Goal: Register for event/course

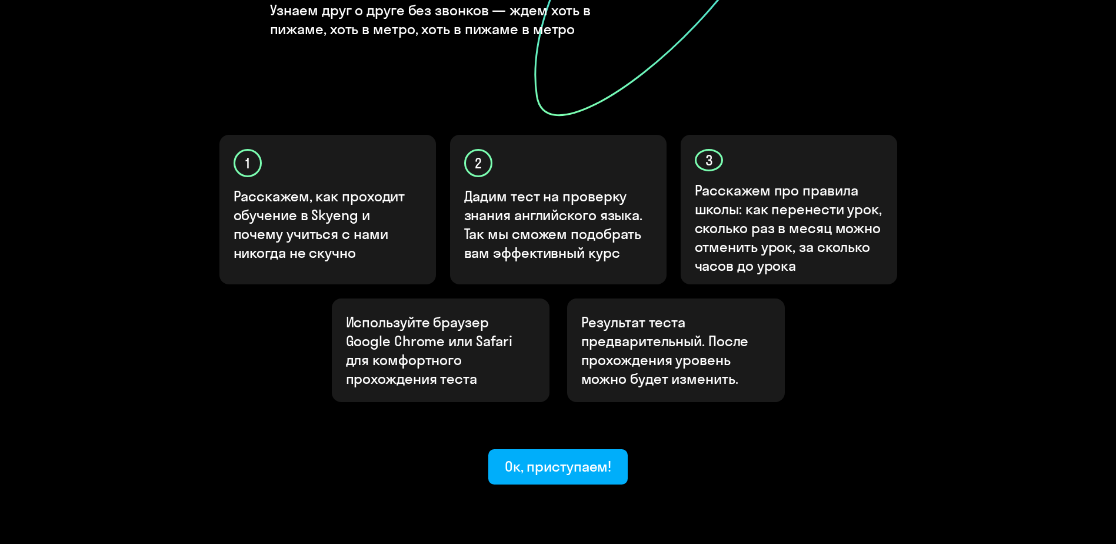
scroll to position [306, 0]
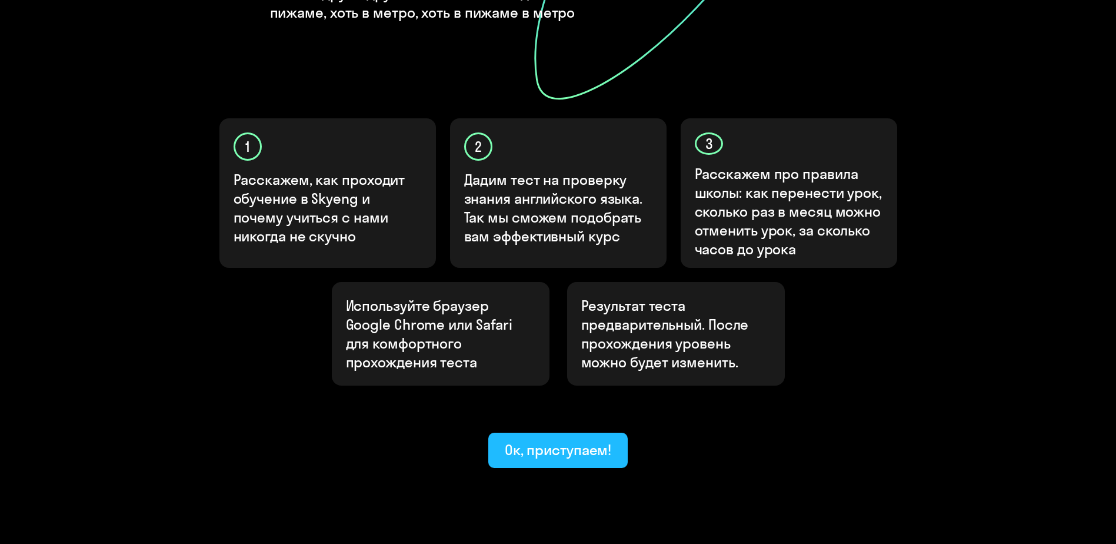
click at [560, 433] on button "Ок, приступаем!" at bounding box center [558, 450] width 140 height 35
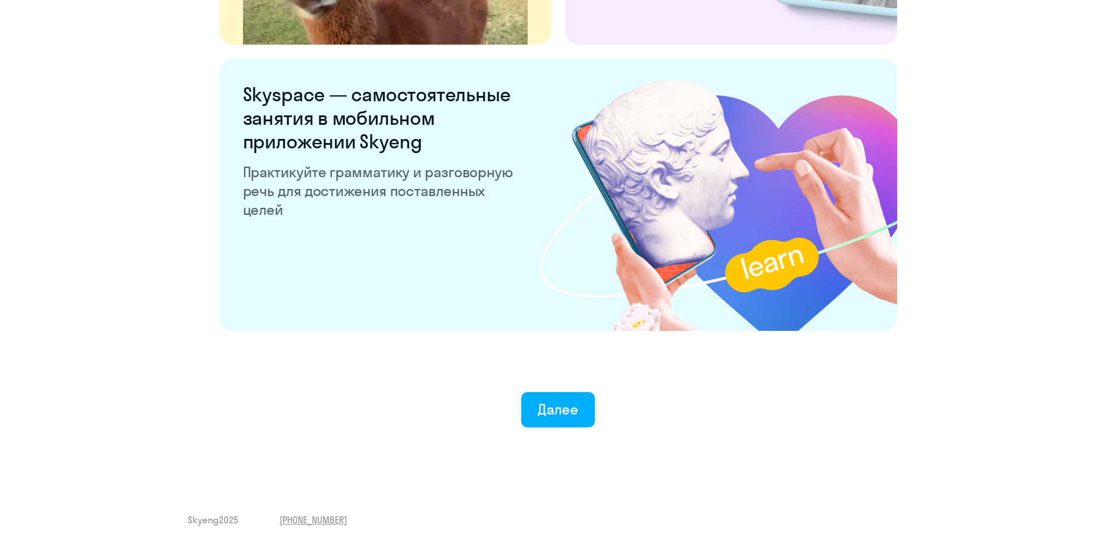
scroll to position [2184, 0]
click at [594, 405] on button "Далее" at bounding box center [558, 408] width 74 height 35
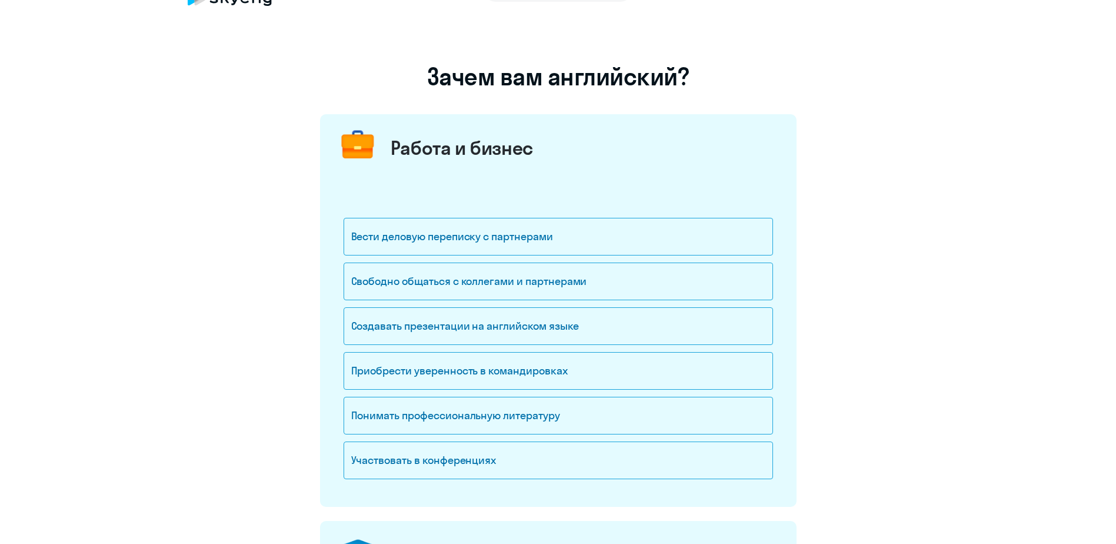
scroll to position [59, 0]
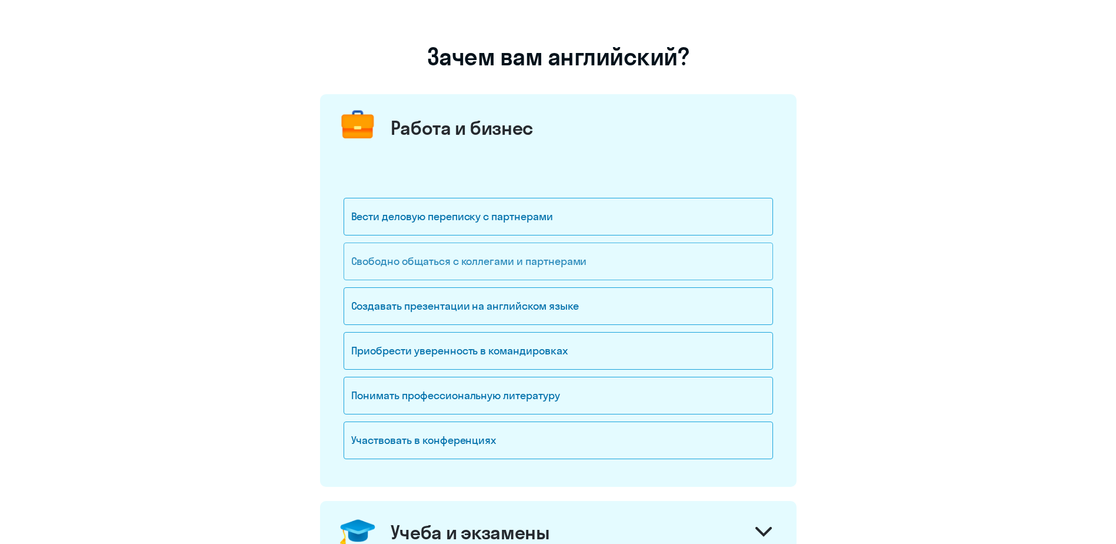
click at [491, 258] on div "Свободно общаться с коллегами и партнерами" at bounding box center [559, 261] width 430 height 38
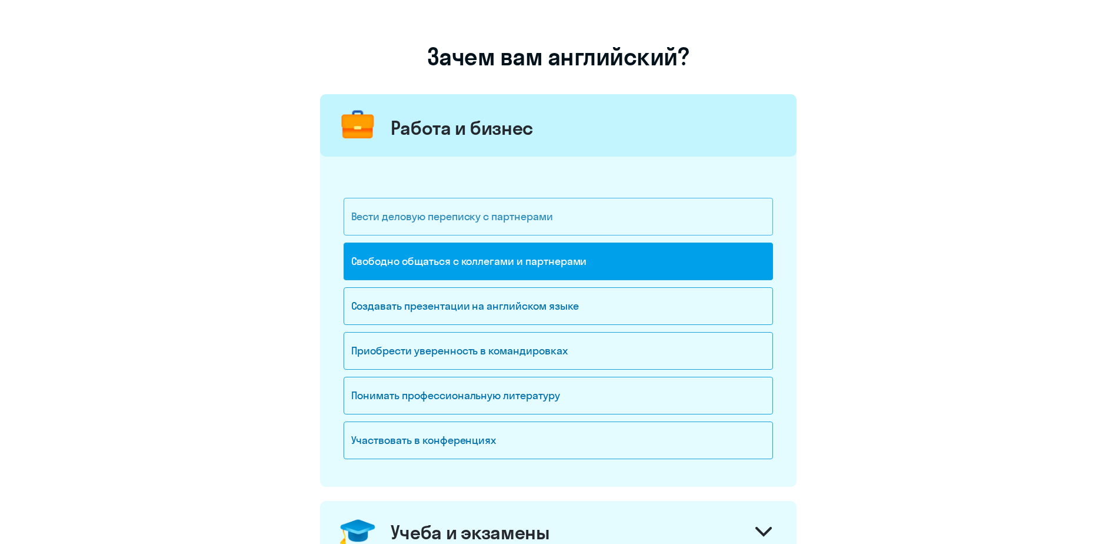
click at [405, 218] on div "Вести деловую переписку с партнерами" at bounding box center [559, 217] width 430 height 38
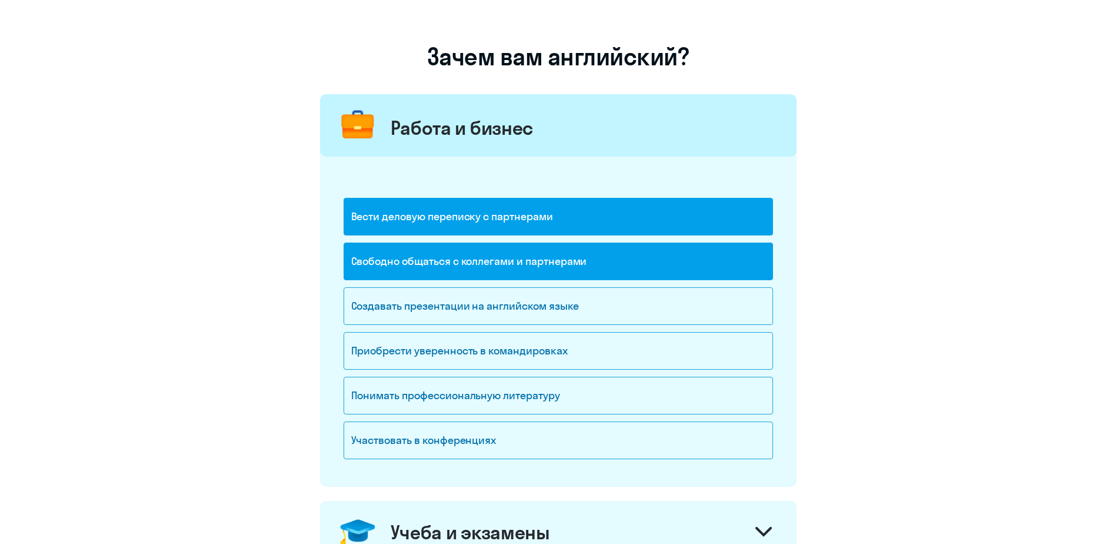
click at [405, 218] on div "Вести деловую переписку с партнерами" at bounding box center [559, 217] width 430 height 38
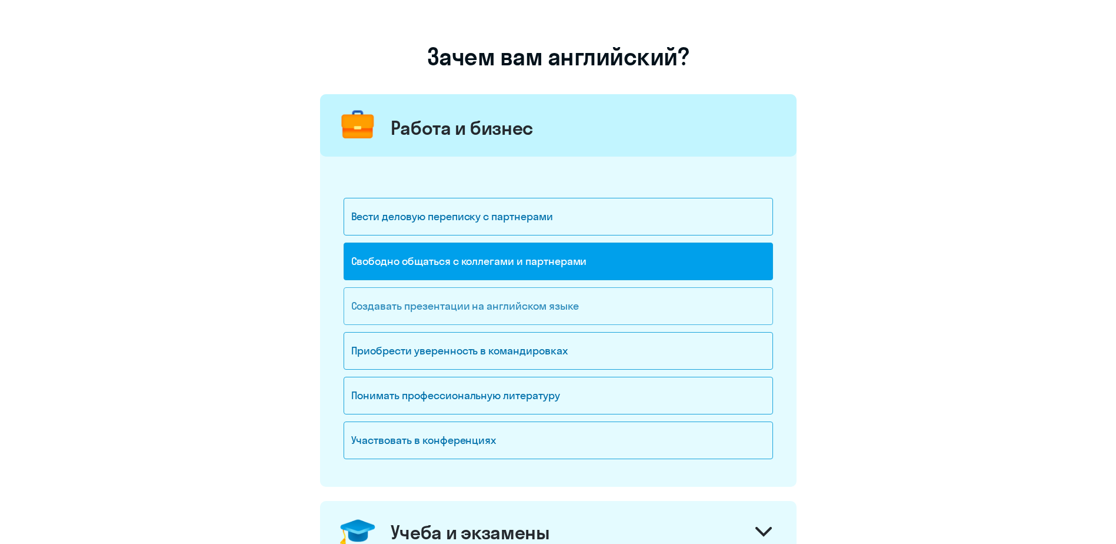
click at [403, 304] on div "Создавать презентации на английском языке" at bounding box center [559, 306] width 430 height 38
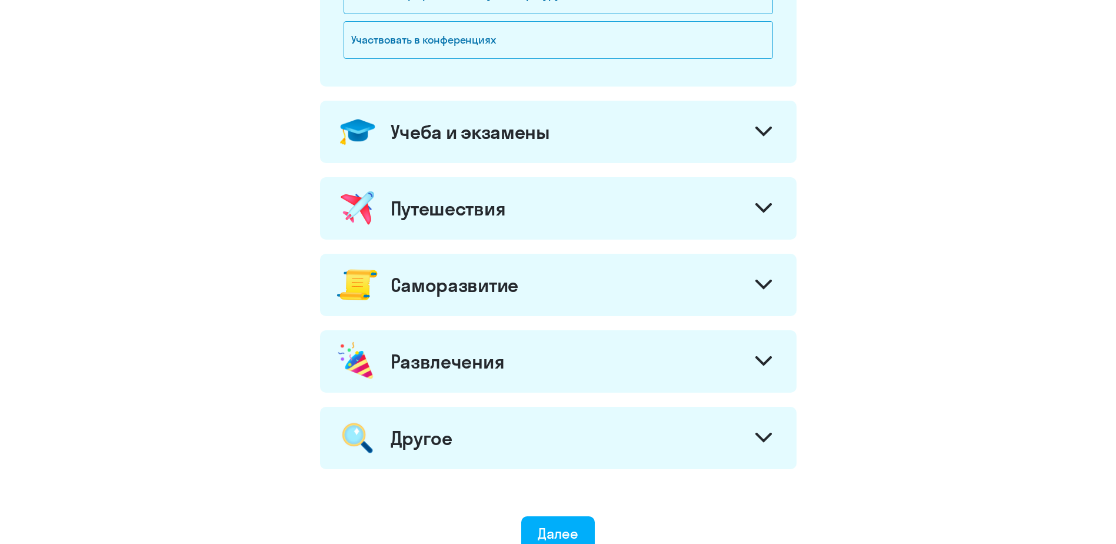
scroll to position [285, 0]
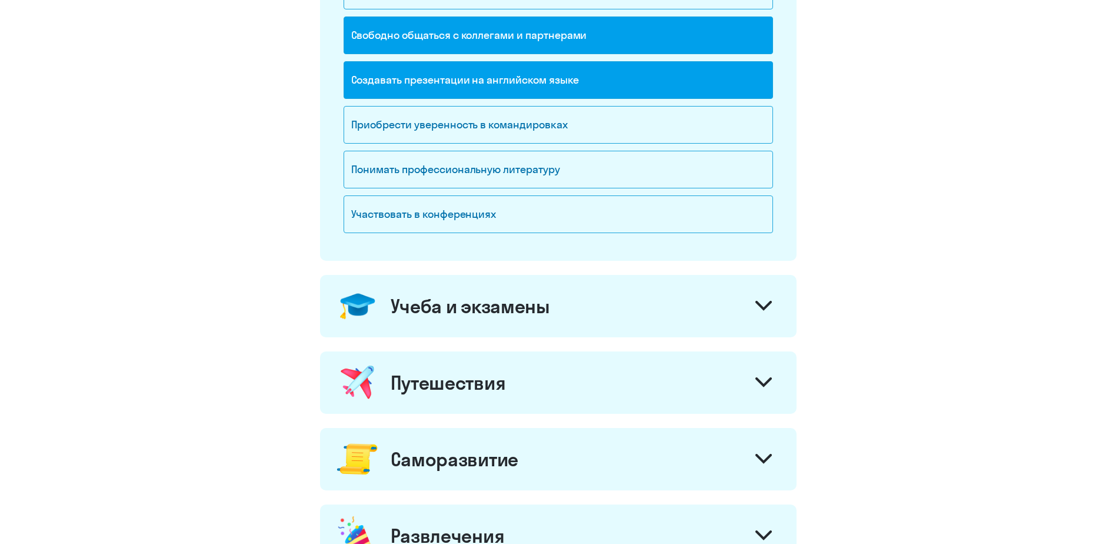
click at [767, 298] on div at bounding box center [764, 307] width 28 height 28
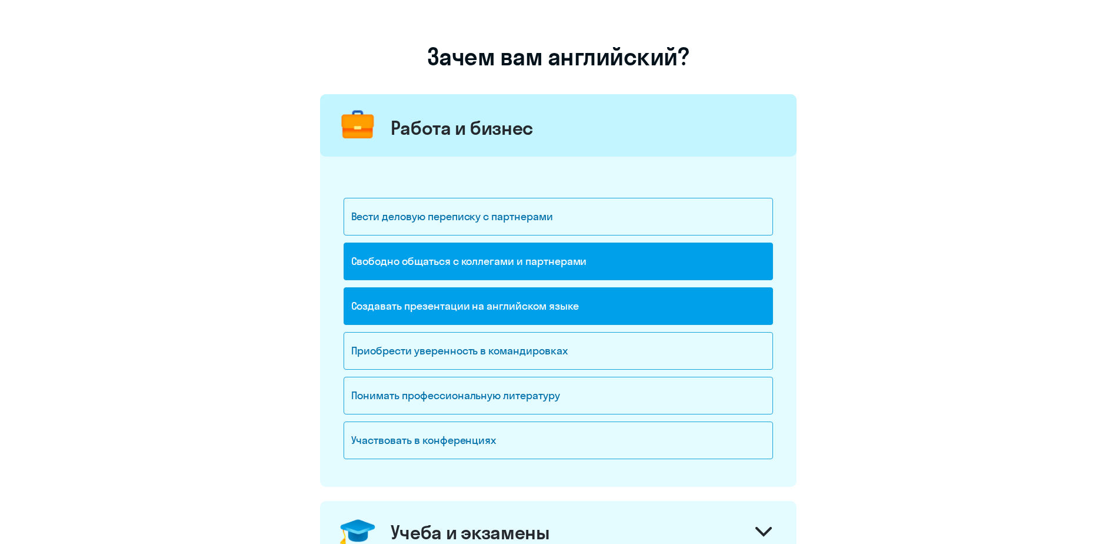
scroll to position [118, 0]
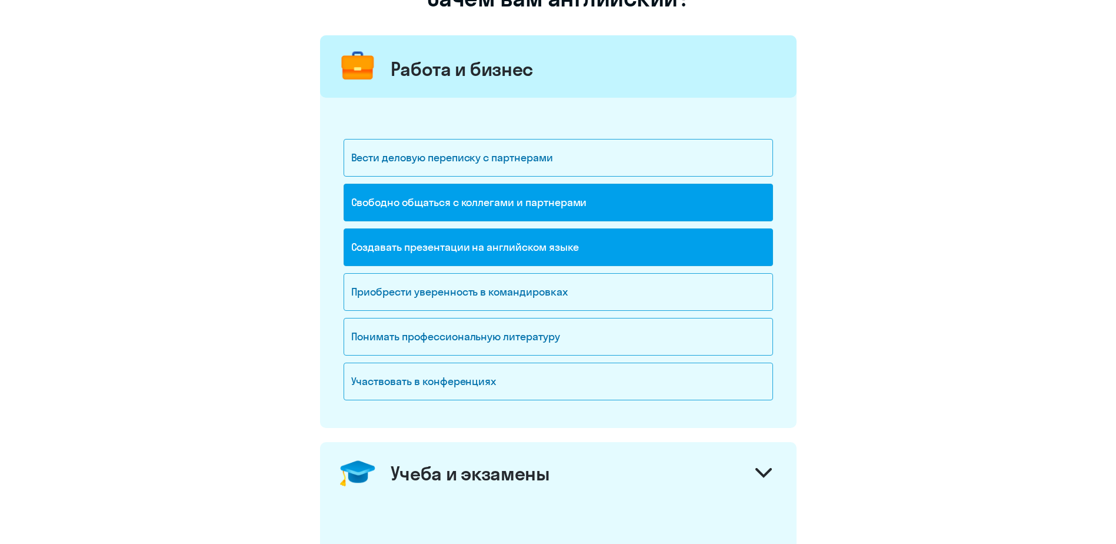
click at [548, 252] on div "Создавать презентации на английском языке" at bounding box center [559, 247] width 430 height 38
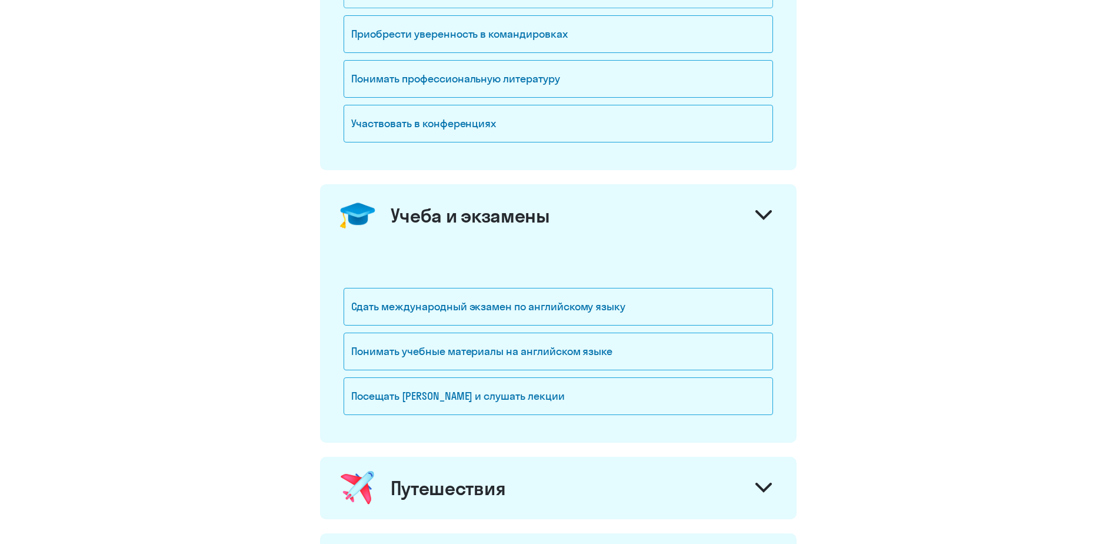
scroll to position [471, 0]
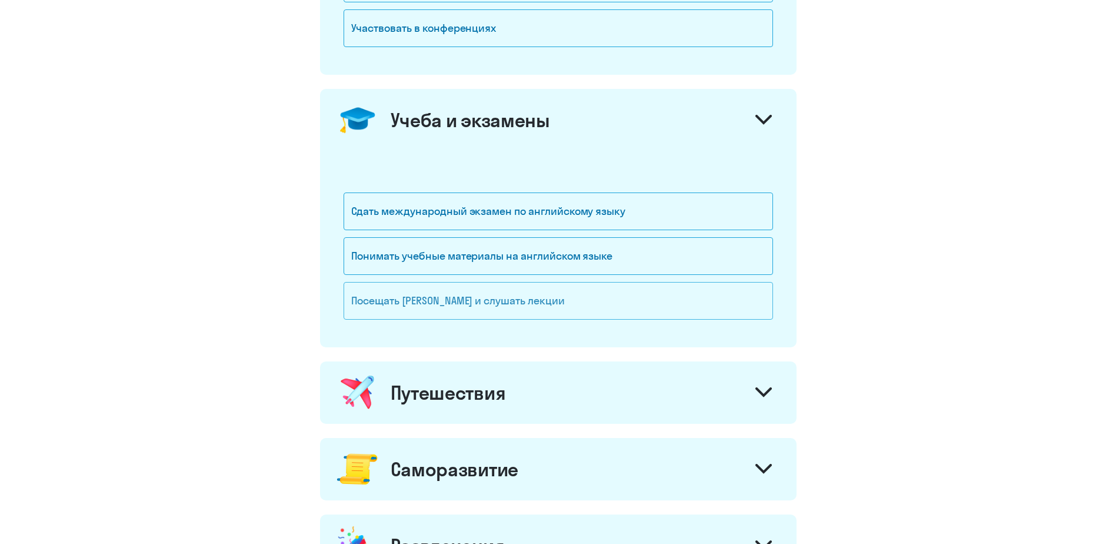
click at [458, 294] on div "Посещать вебинары и слушать лекции" at bounding box center [559, 301] width 430 height 38
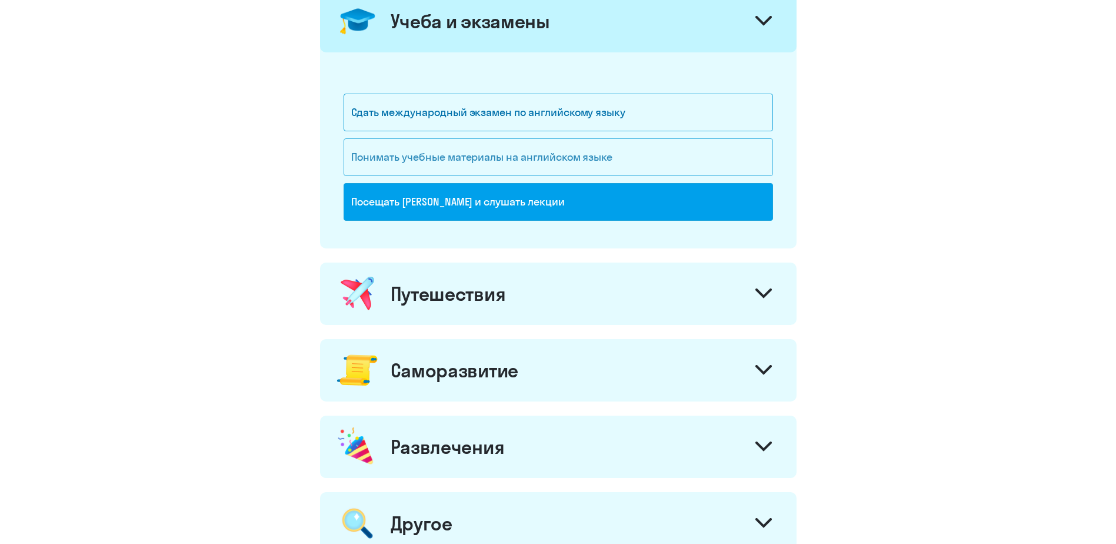
scroll to position [589, 0]
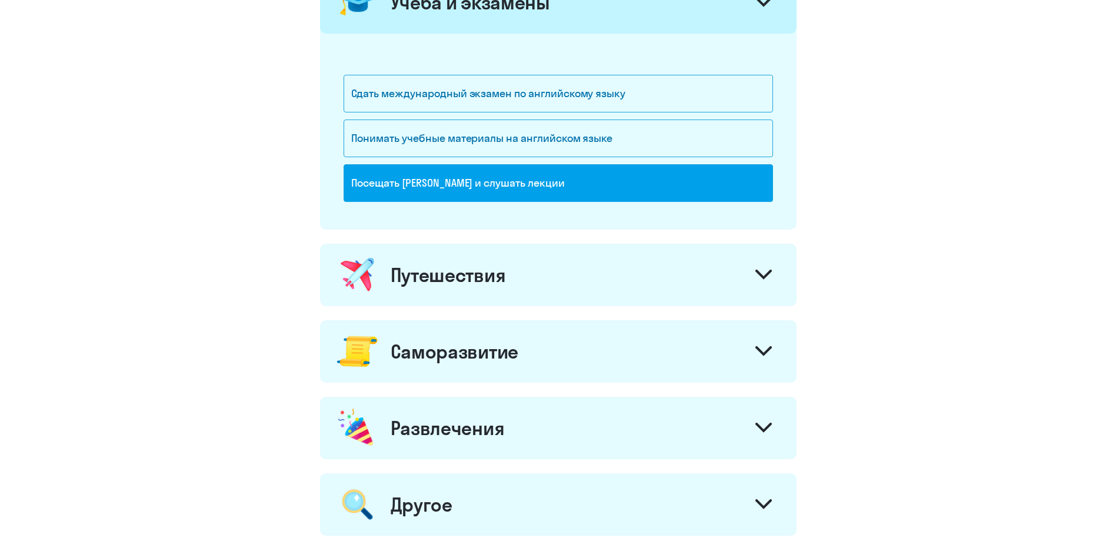
click at [457, 277] on div "Путешествия" at bounding box center [448, 275] width 115 height 24
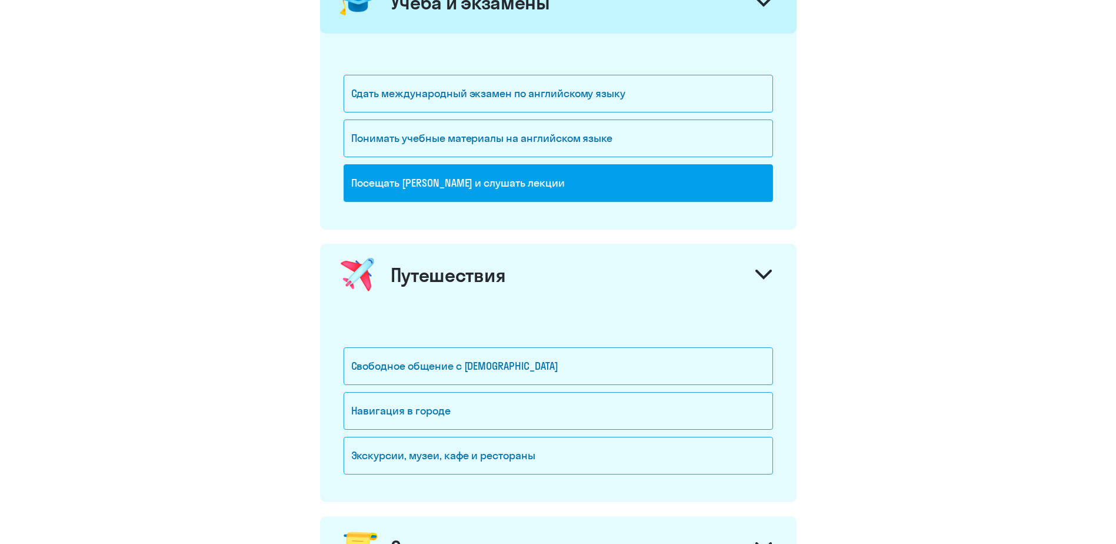
scroll to position [647, 0]
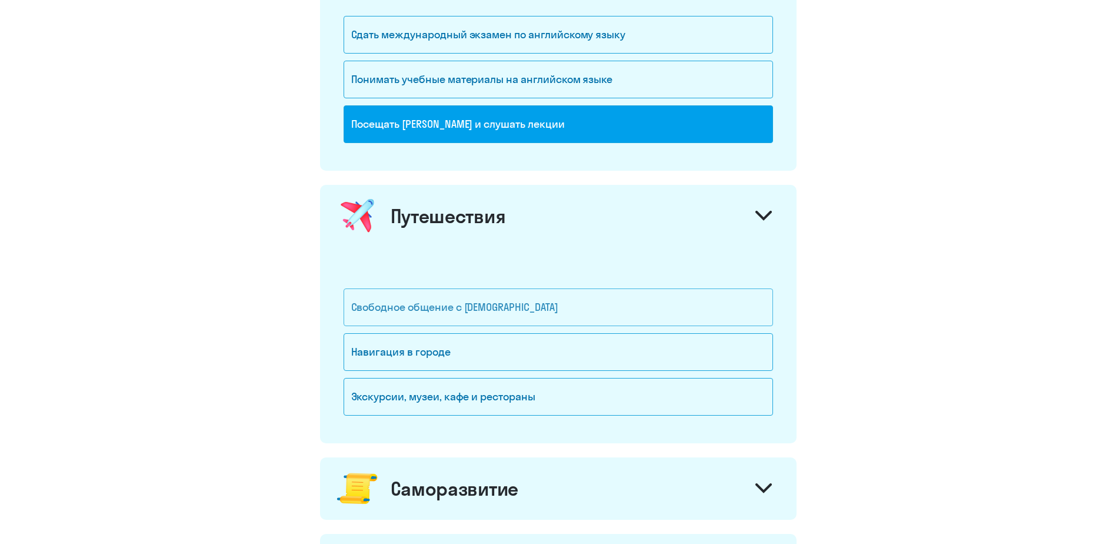
click at [456, 296] on div "Свободное общение с иностранцами" at bounding box center [559, 307] width 430 height 38
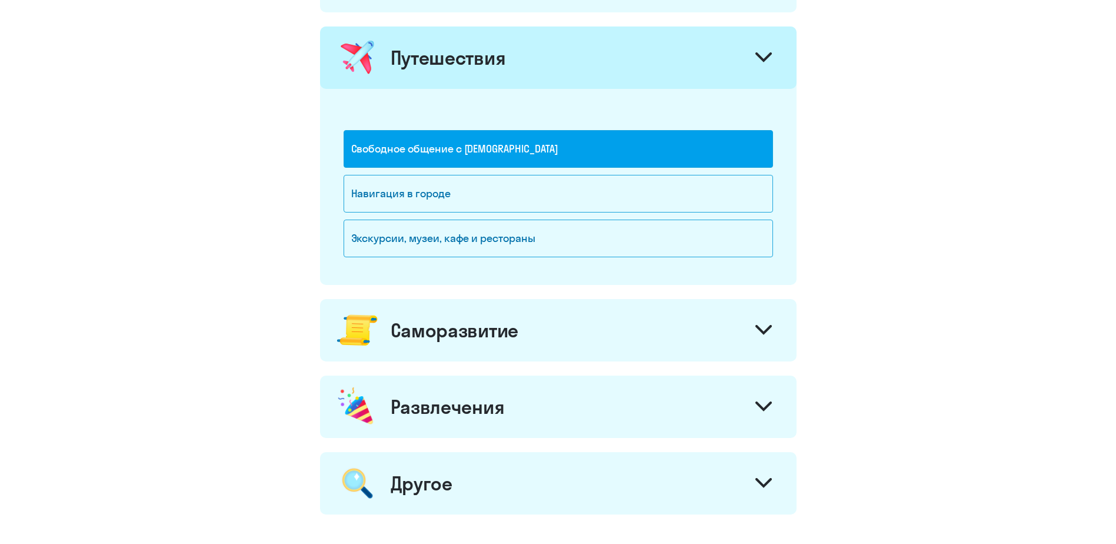
scroll to position [883, 0]
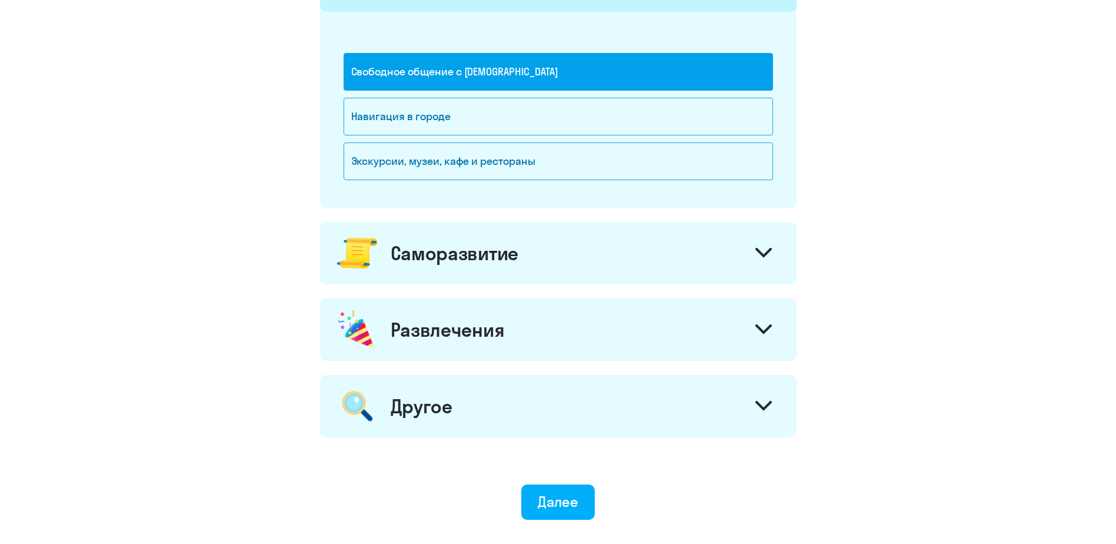
click at [440, 275] on div "Саморазвитие" at bounding box center [558, 253] width 477 height 62
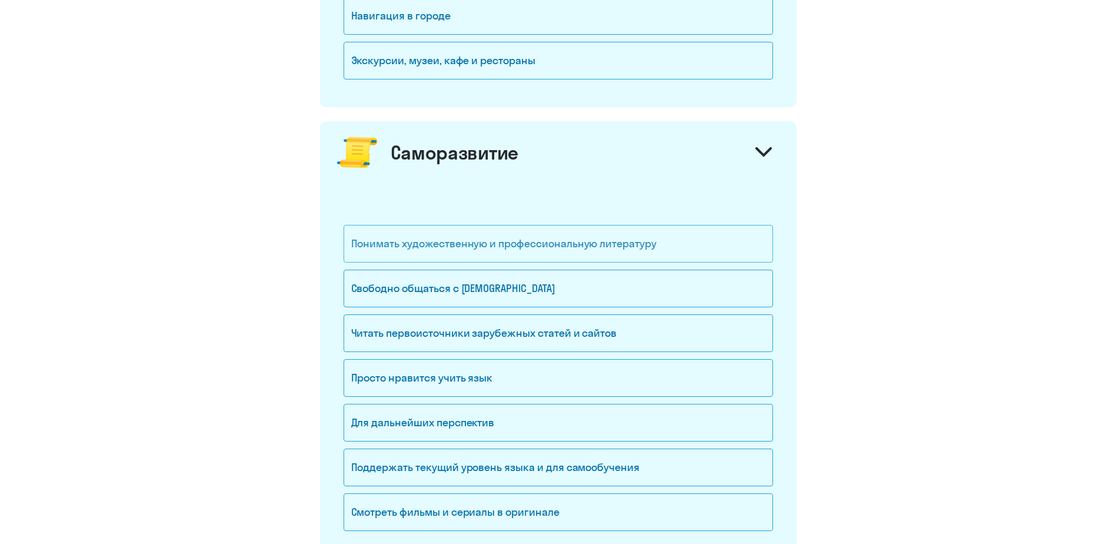
scroll to position [1000, 0]
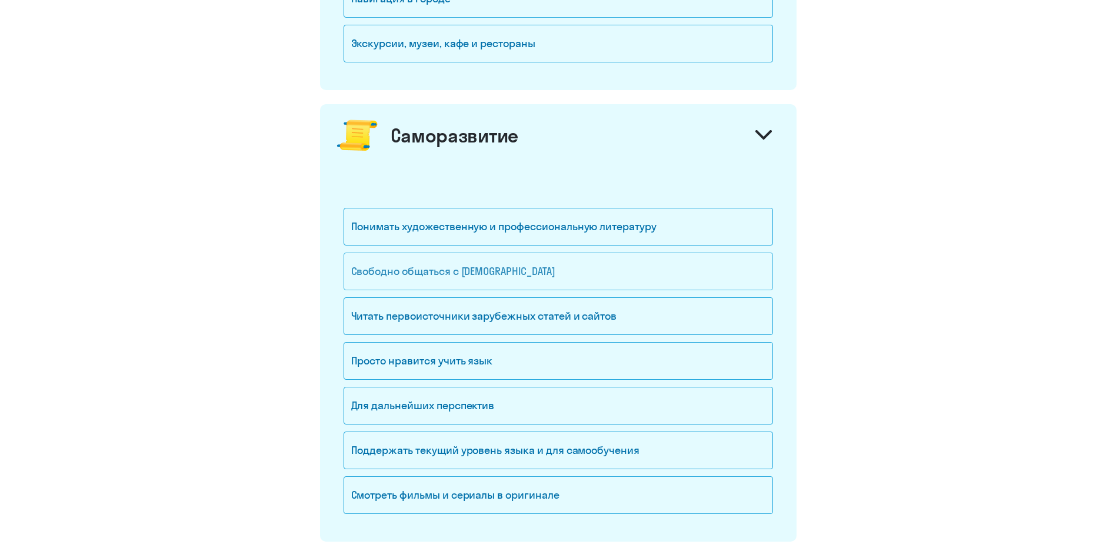
click at [444, 284] on div "Свободно общаться с иностранцами" at bounding box center [559, 271] width 430 height 38
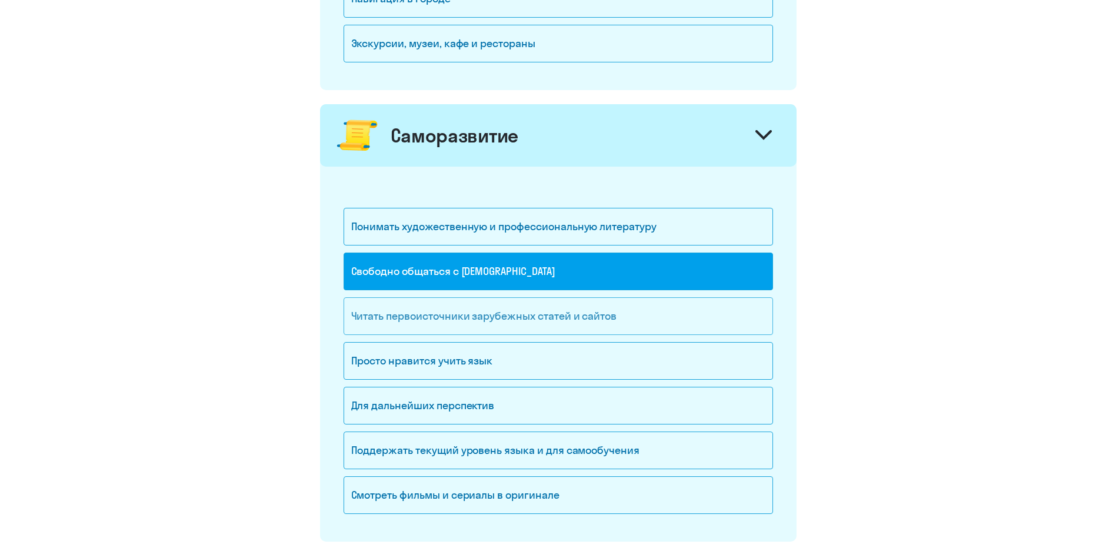
click at [445, 305] on div "Читать первоисточники зарубежных статей и сайтов" at bounding box center [559, 316] width 430 height 38
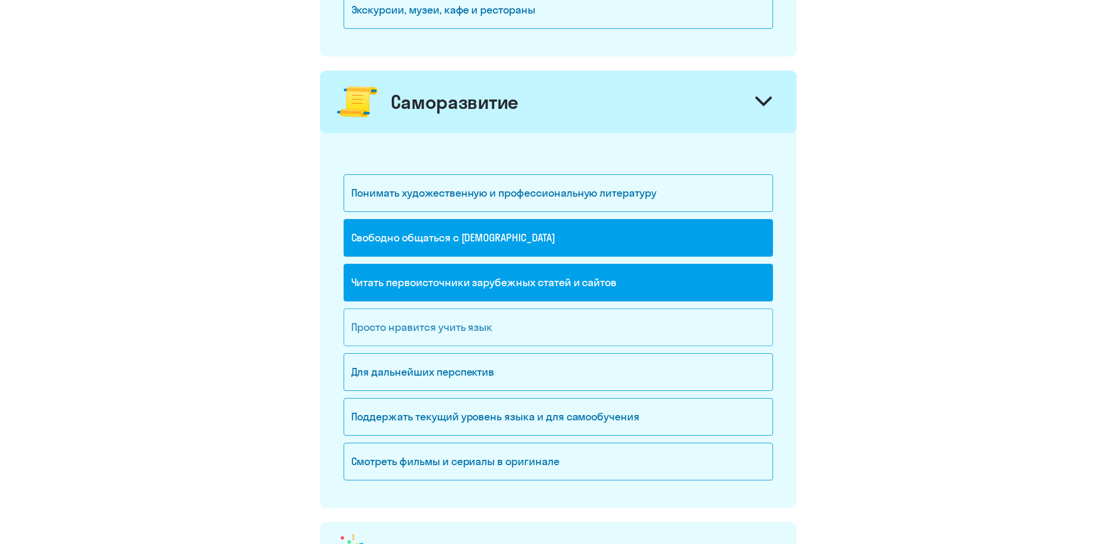
scroll to position [1059, 0]
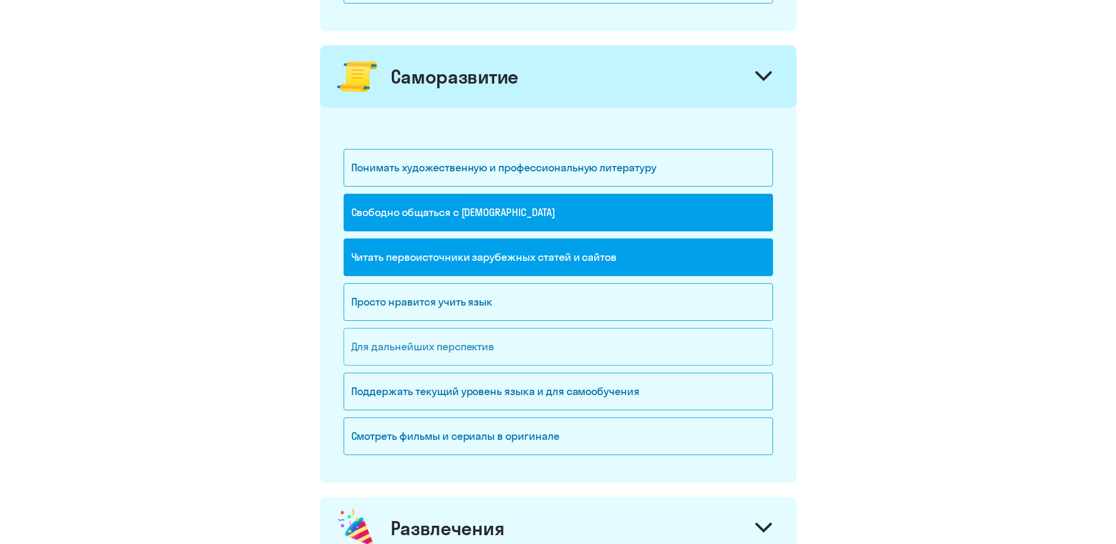
click at [513, 357] on div "Для дальнейших перспектив" at bounding box center [559, 347] width 430 height 38
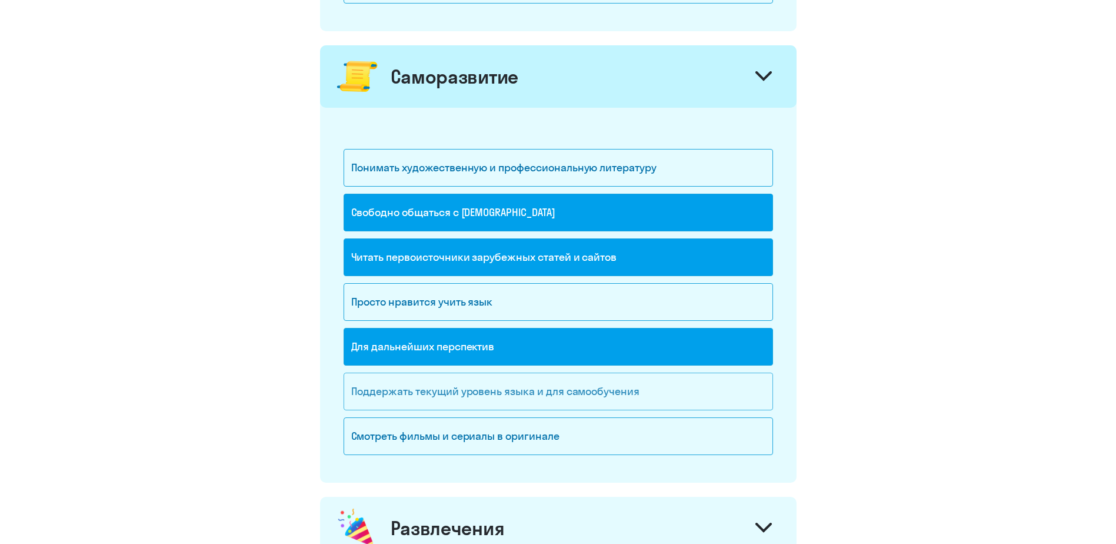
click at [510, 389] on div "Поддержать текущий уровень языка и для cамообучения" at bounding box center [559, 392] width 430 height 38
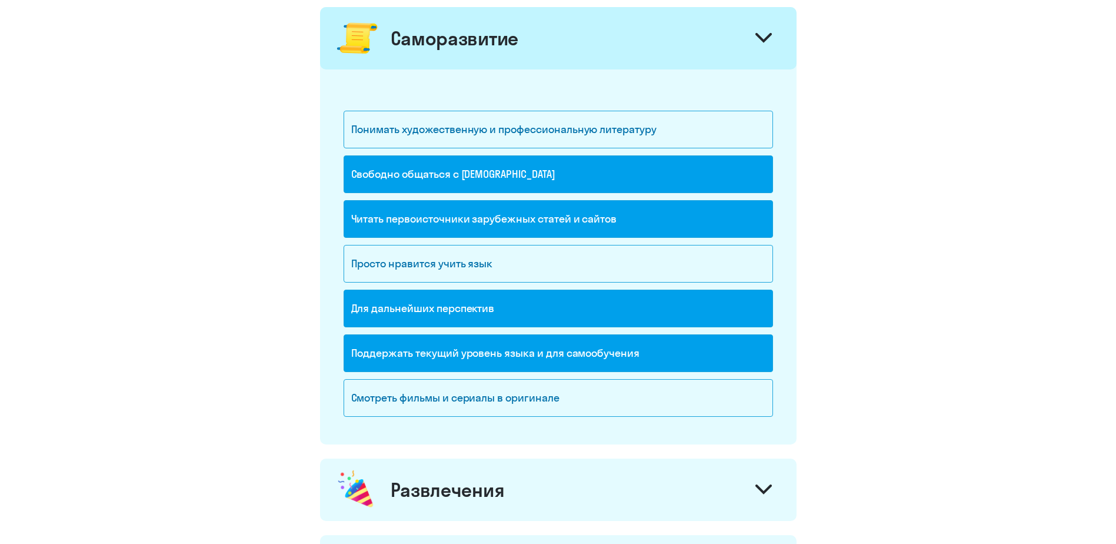
scroll to position [1118, 0]
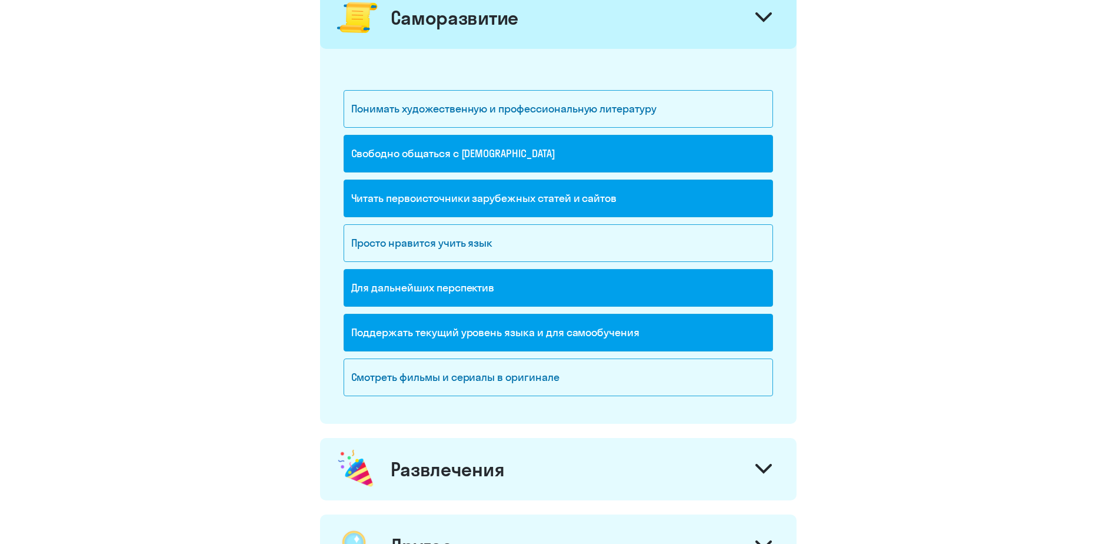
click at [588, 400] on div "Смотреть фильмы и сериалы в оригинале" at bounding box center [559, 380] width 430 height 45
click at [581, 378] on div "Смотреть фильмы и сериалы в оригинале" at bounding box center [559, 377] width 430 height 38
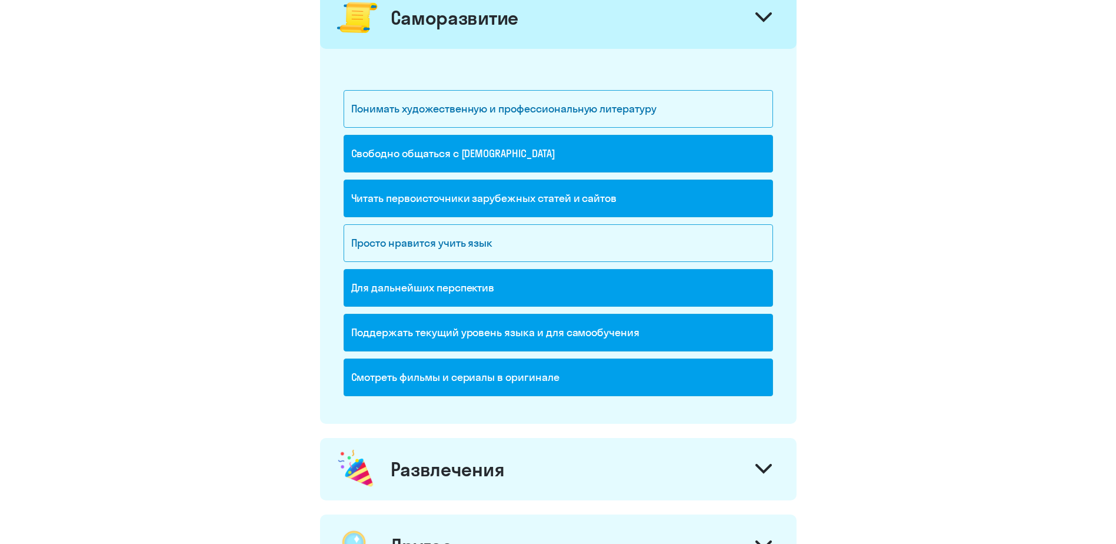
click at [565, 333] on div "Поддержать текущий уровень языка и для cамообучения" at bounding box center [559, 333] width 430 height 38
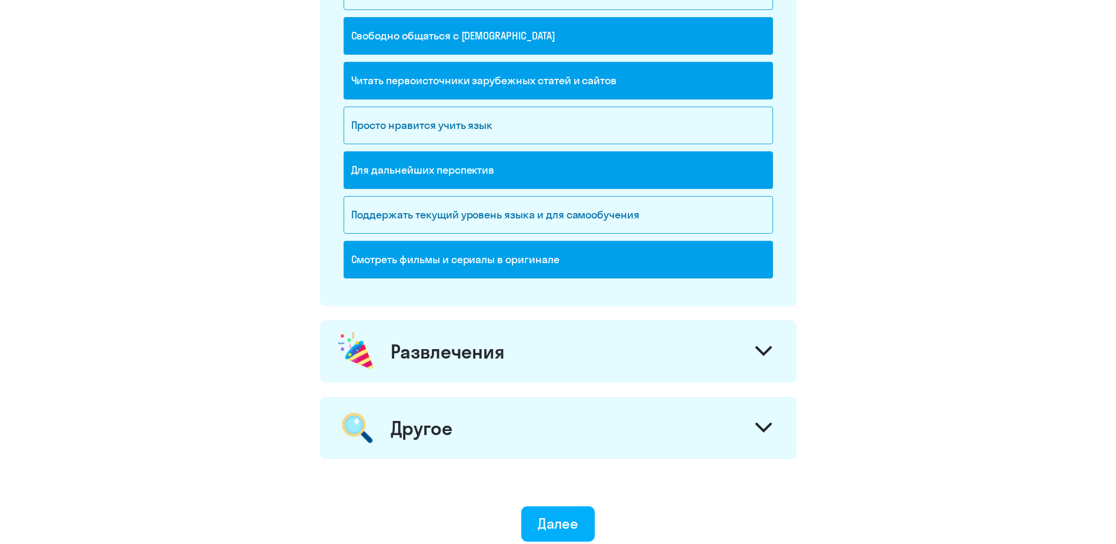
click at [500, 345] on div "Развлечения" at bounding box center [448, 352] width 114 height 24
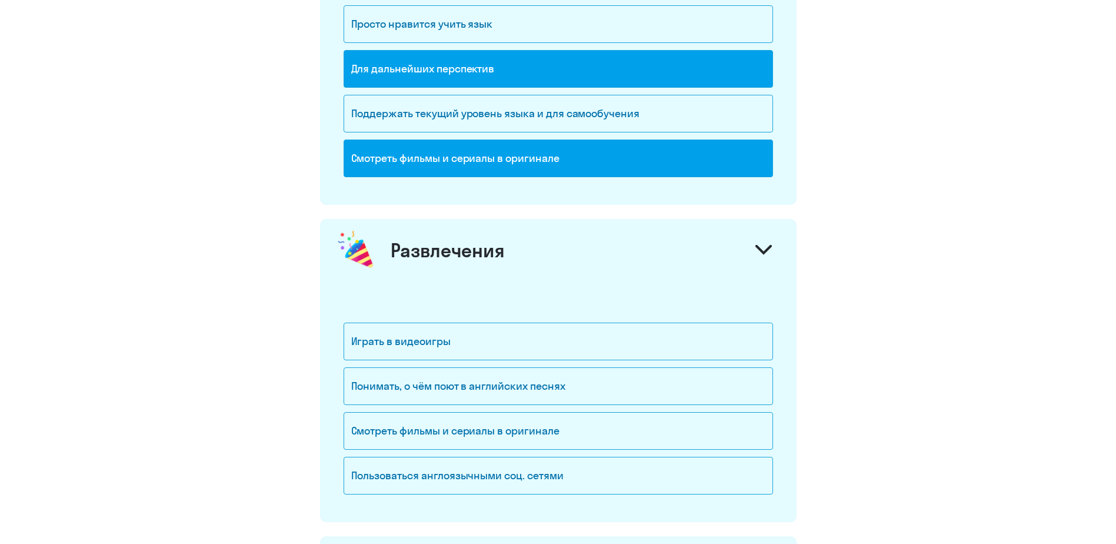
scroll to position [1354, 0]
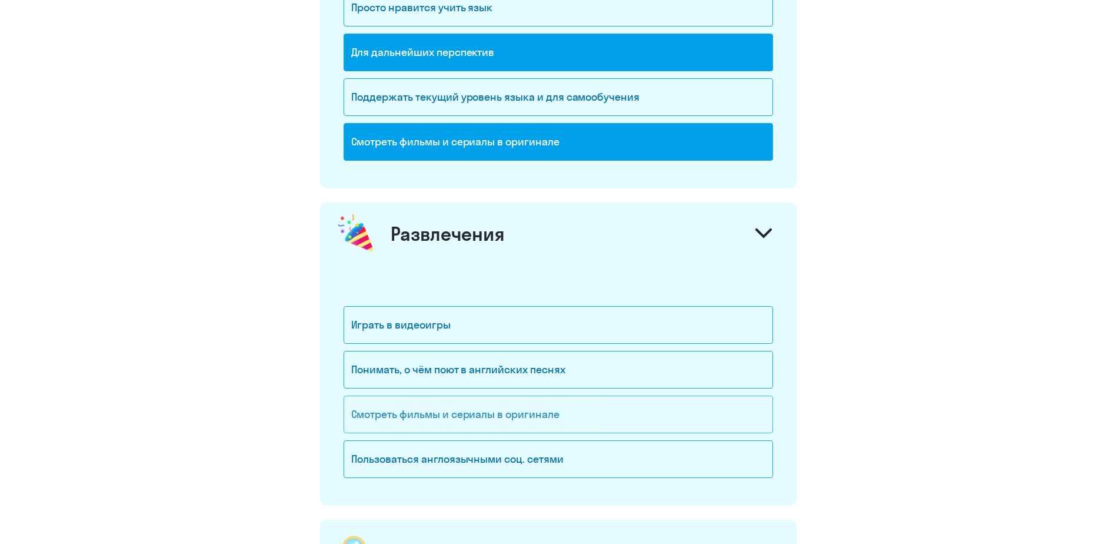
click at [497, 425] on div "Смотреть фильмы и сериалы в оригинале" at bounding box center [559, 414] width 430 height 38
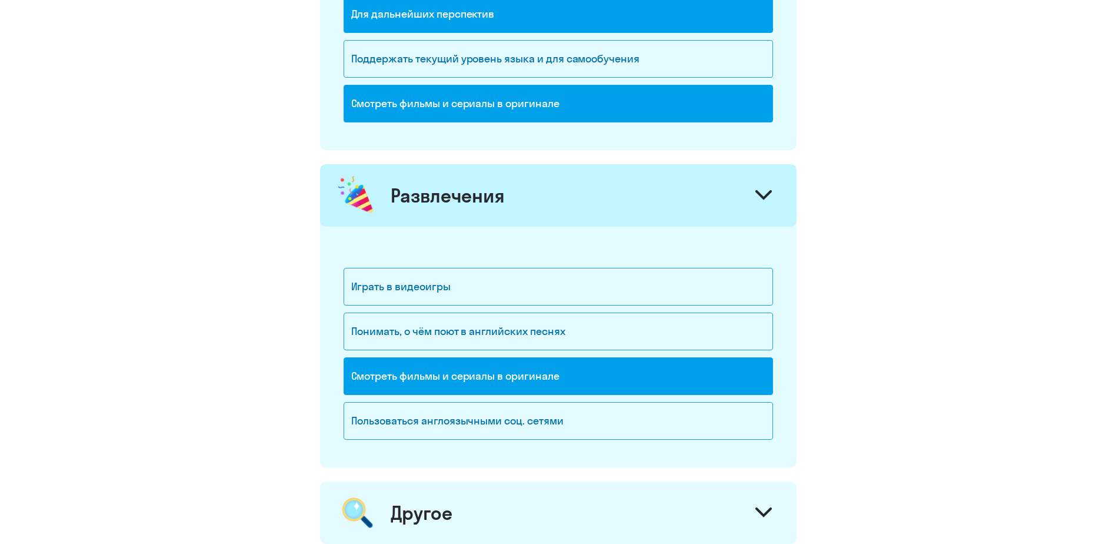
scroll to position [1412, 0]
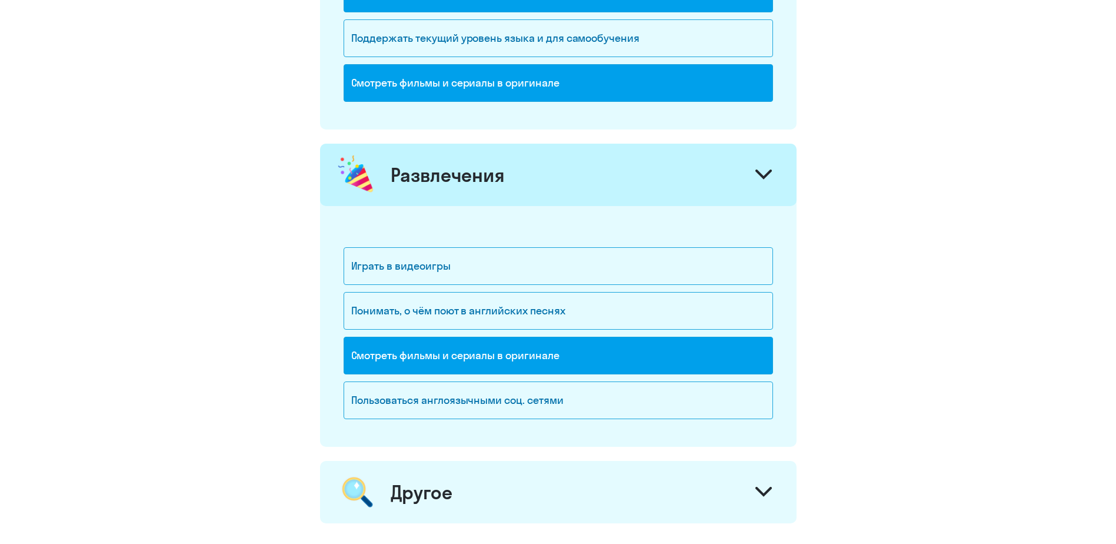
click at [458, 484] on div "Другое" at bounding box center [558, 492] width 477 height 62
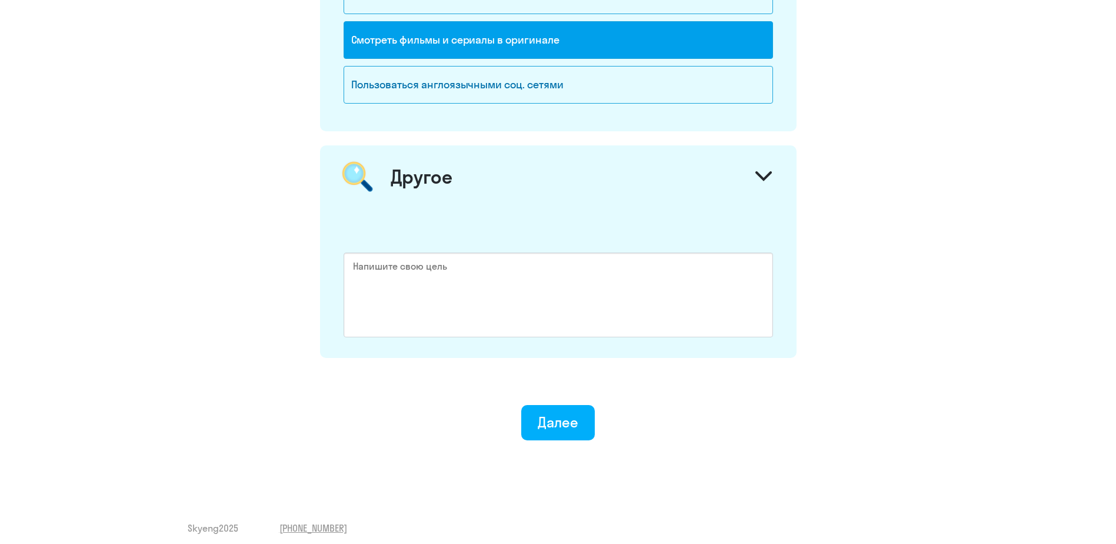
scroll to position [1737, 0]
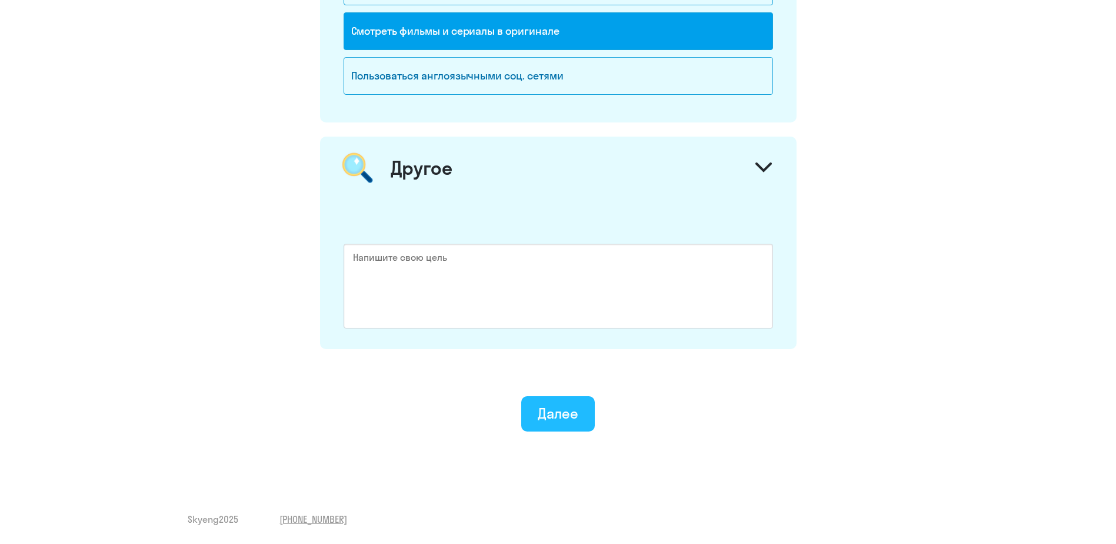
click at [551, 411] on div "Далее" at bounding box center [558, 413] width 41 height 19
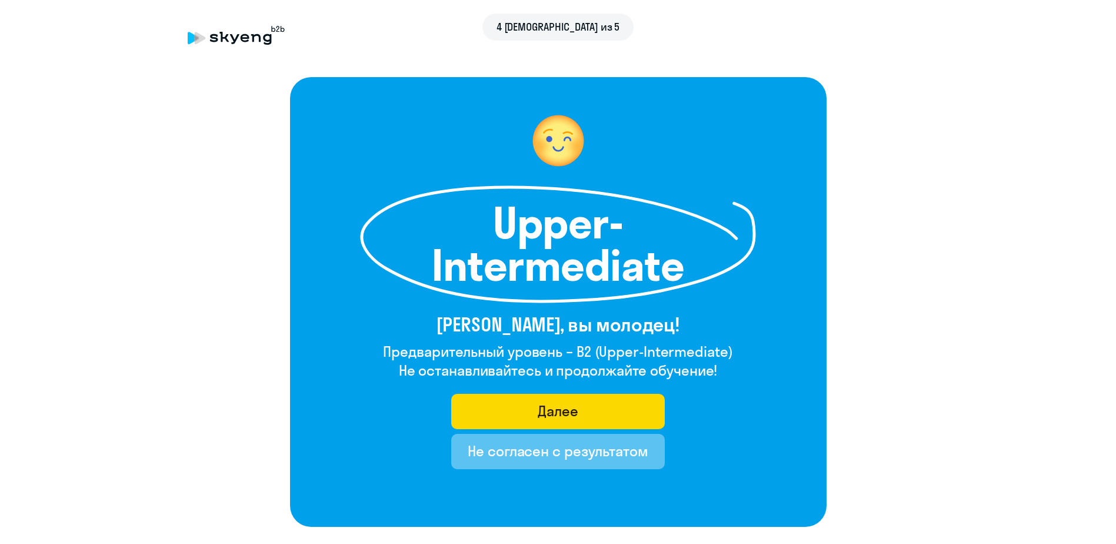
click at [541, 452] on div "Не согласен с результатом" at bounding box center [558, 450] width 181 height 19
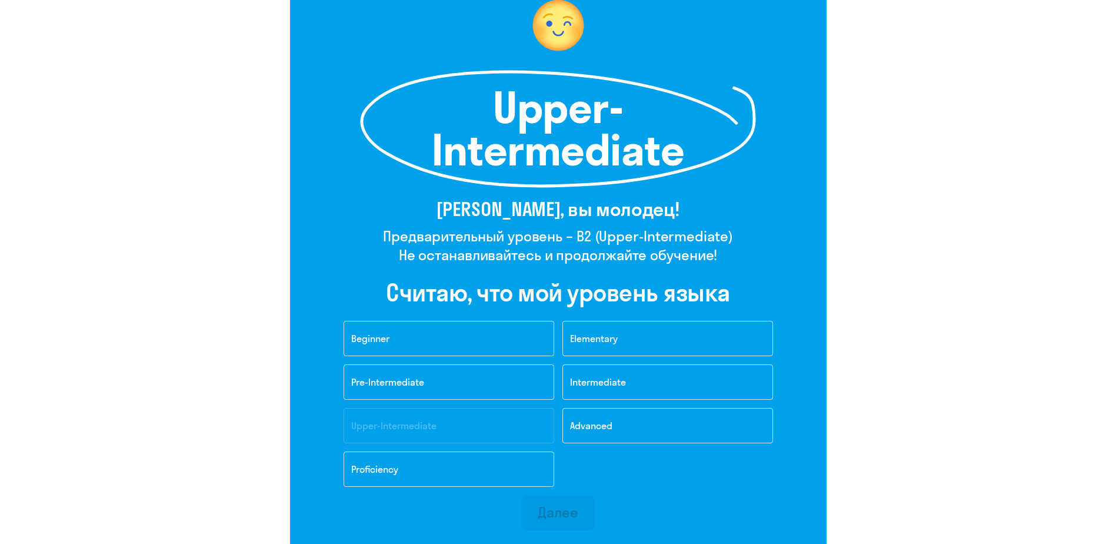
scroll to position [129, 0]
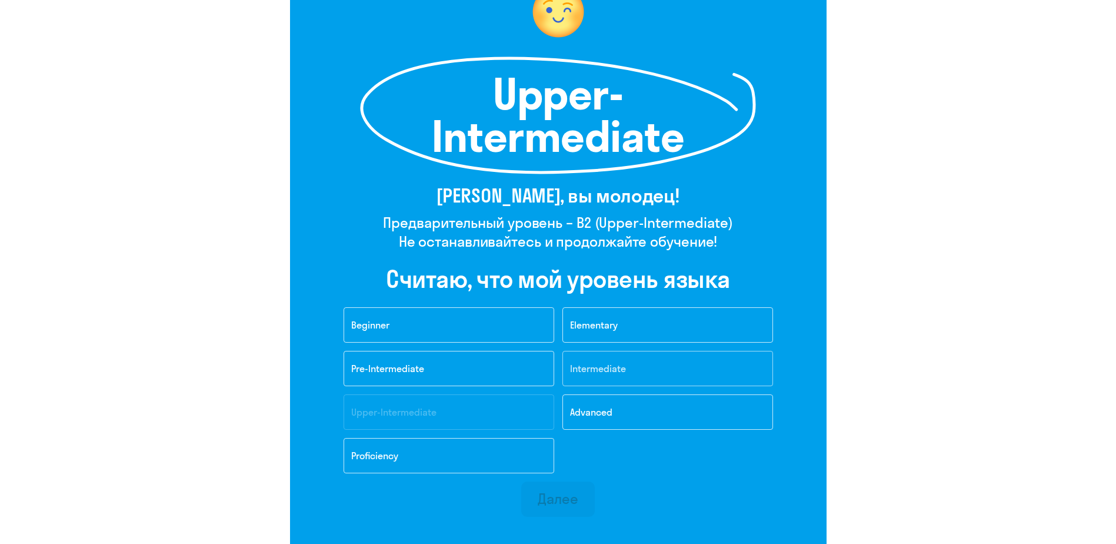
click at [601, 370] on span "Intermediate" at bounding box center [598, 369] width 56 height 12
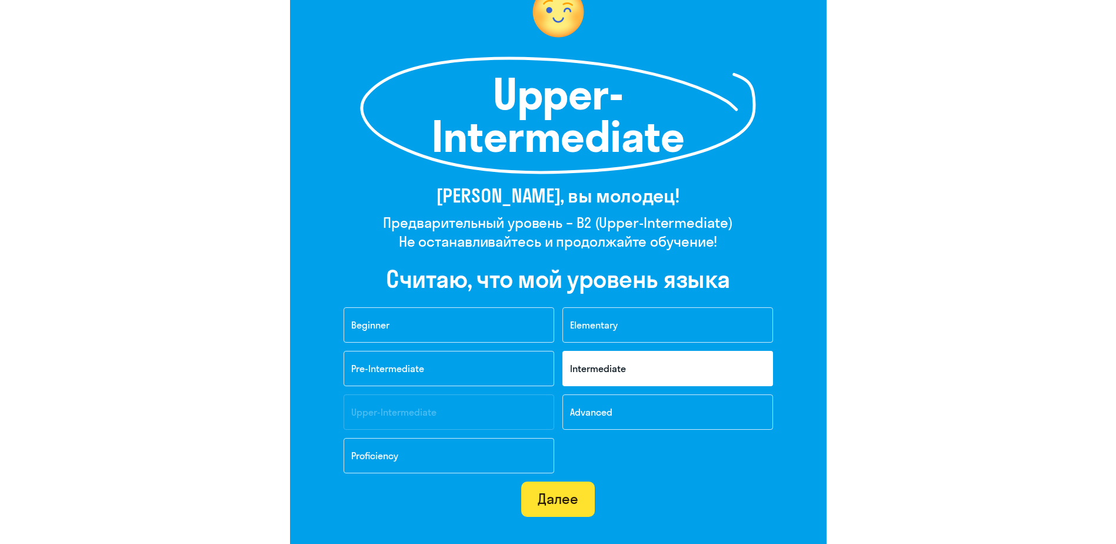
click at [546, 500] on div "Далее" at bounding box center [558, 498] width 41 height 19
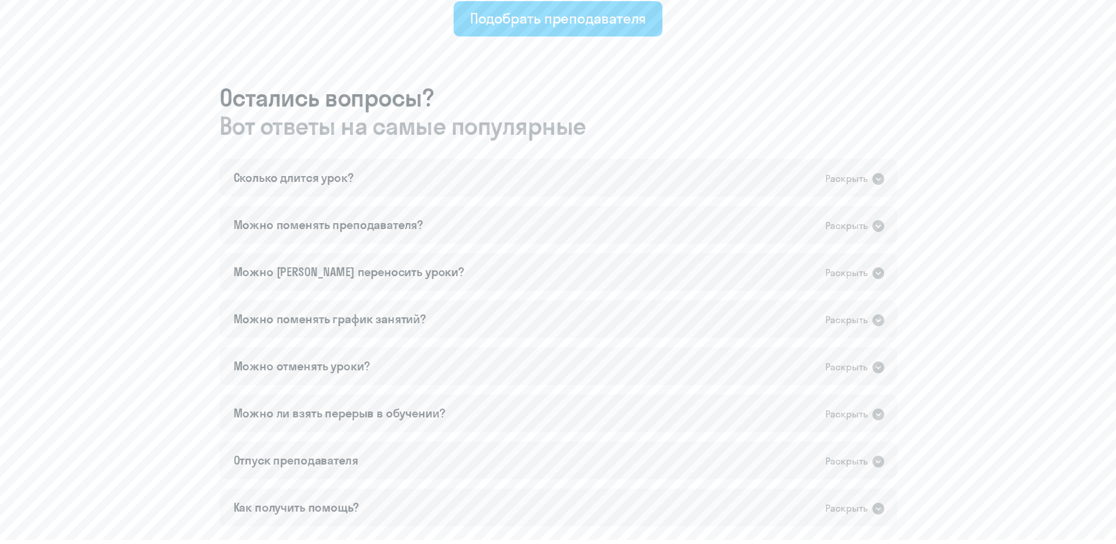
scroll to position [646, 0]
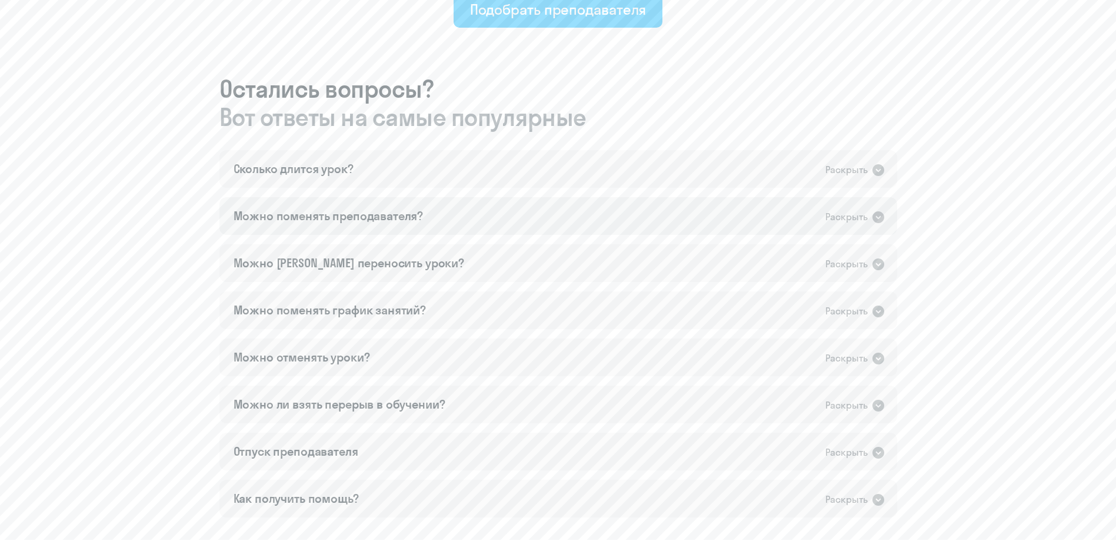
click at [881, 218] on icon at bounding box center [879, 217] width 12 height 12
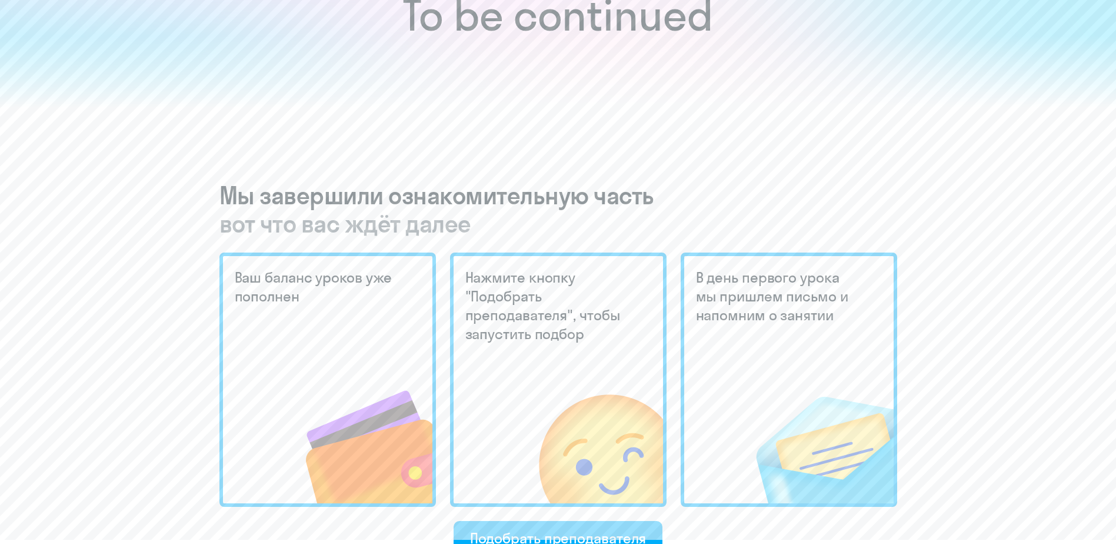
scroll to position [328, 0]
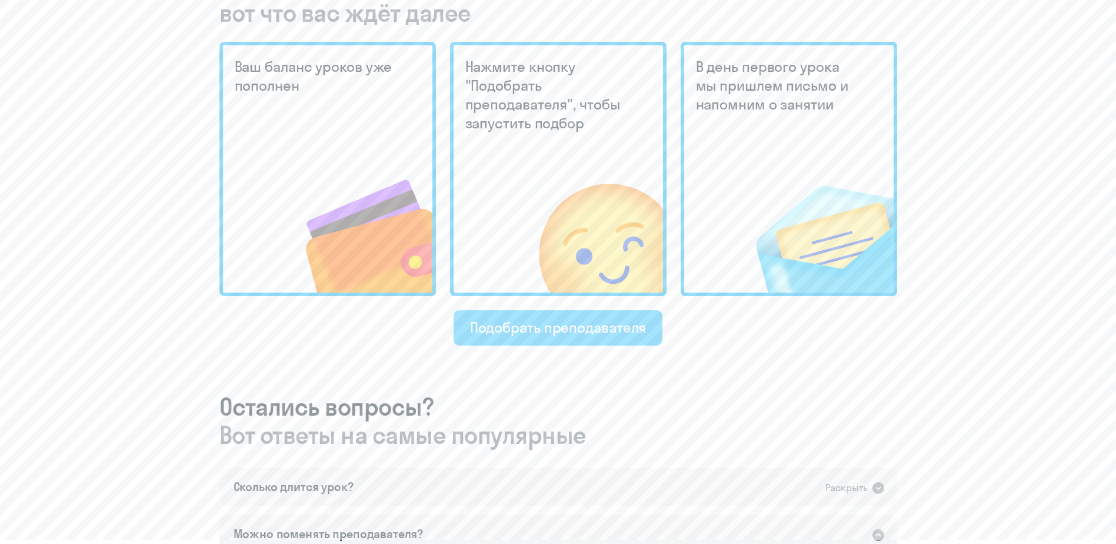
click at [546, 333] on div "Подобрать преподавателя" at bounding box center [558, 327] width 177 height 19
